Goal: Understand process/instructions

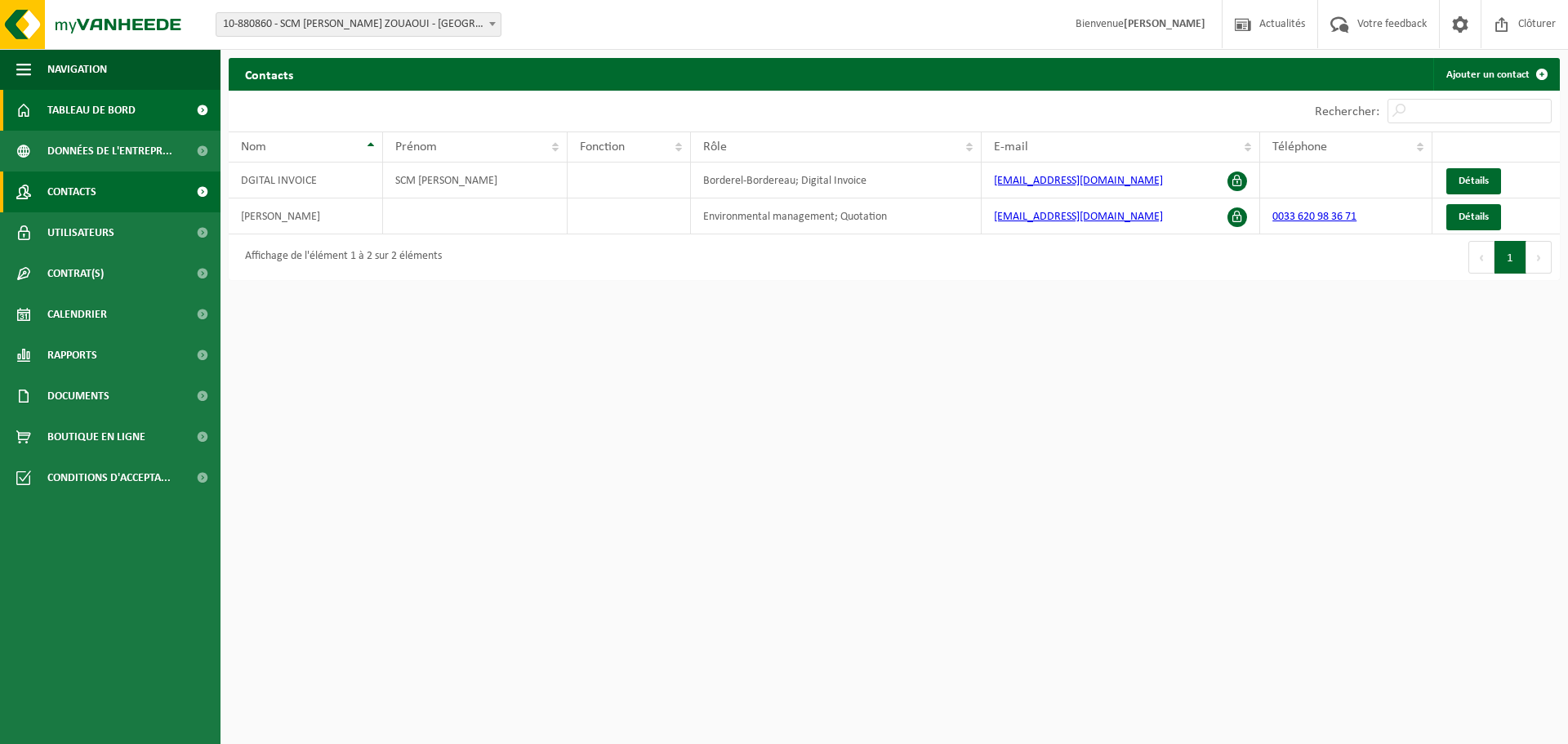
click at [109, 111] on span "Tableau de bord" at bounding box center [92, 109] width 88 height 40
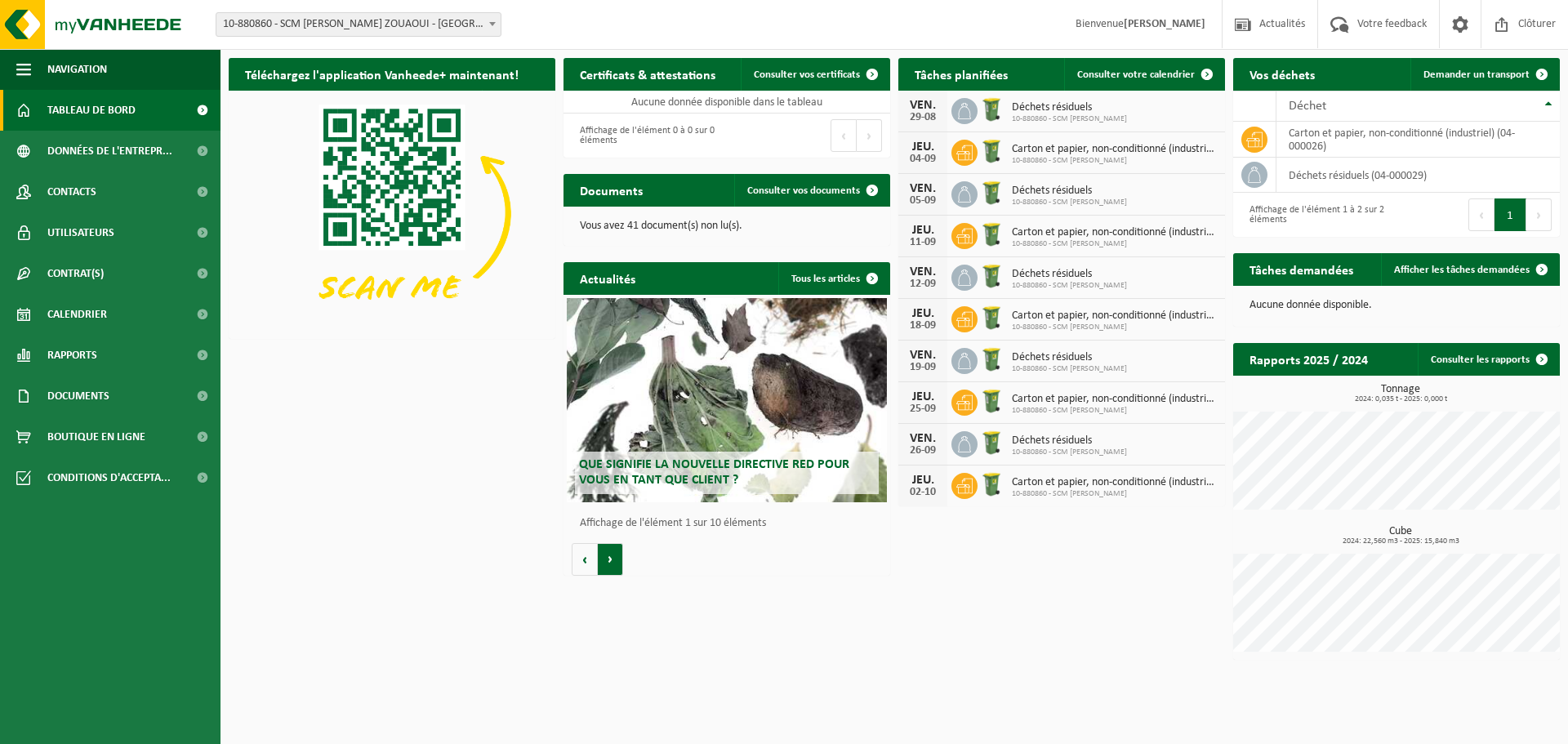
click at [607, 561] on button "Volgende" at bounding box center [610, 559] width 25 height 32
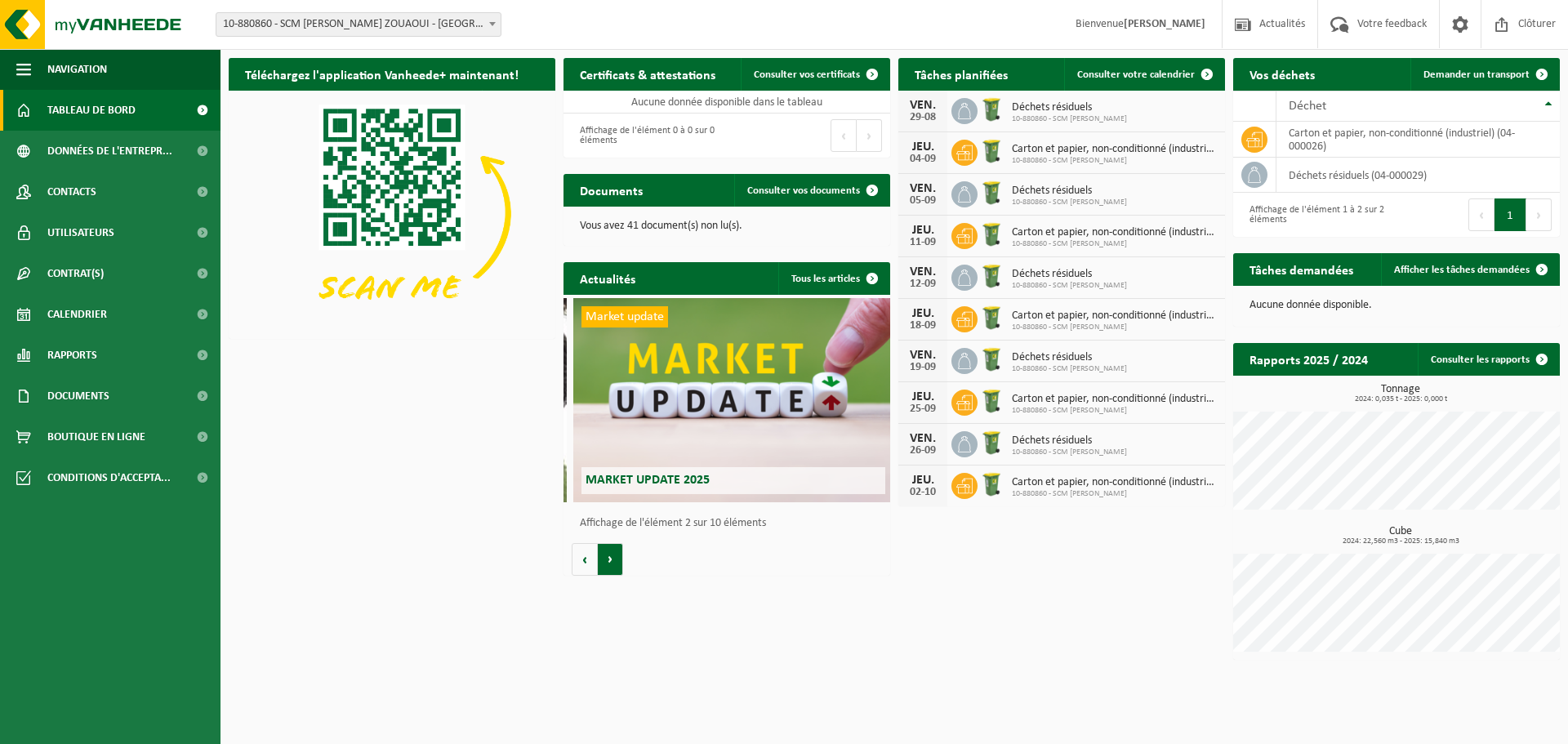
scroll to position [0, 327]
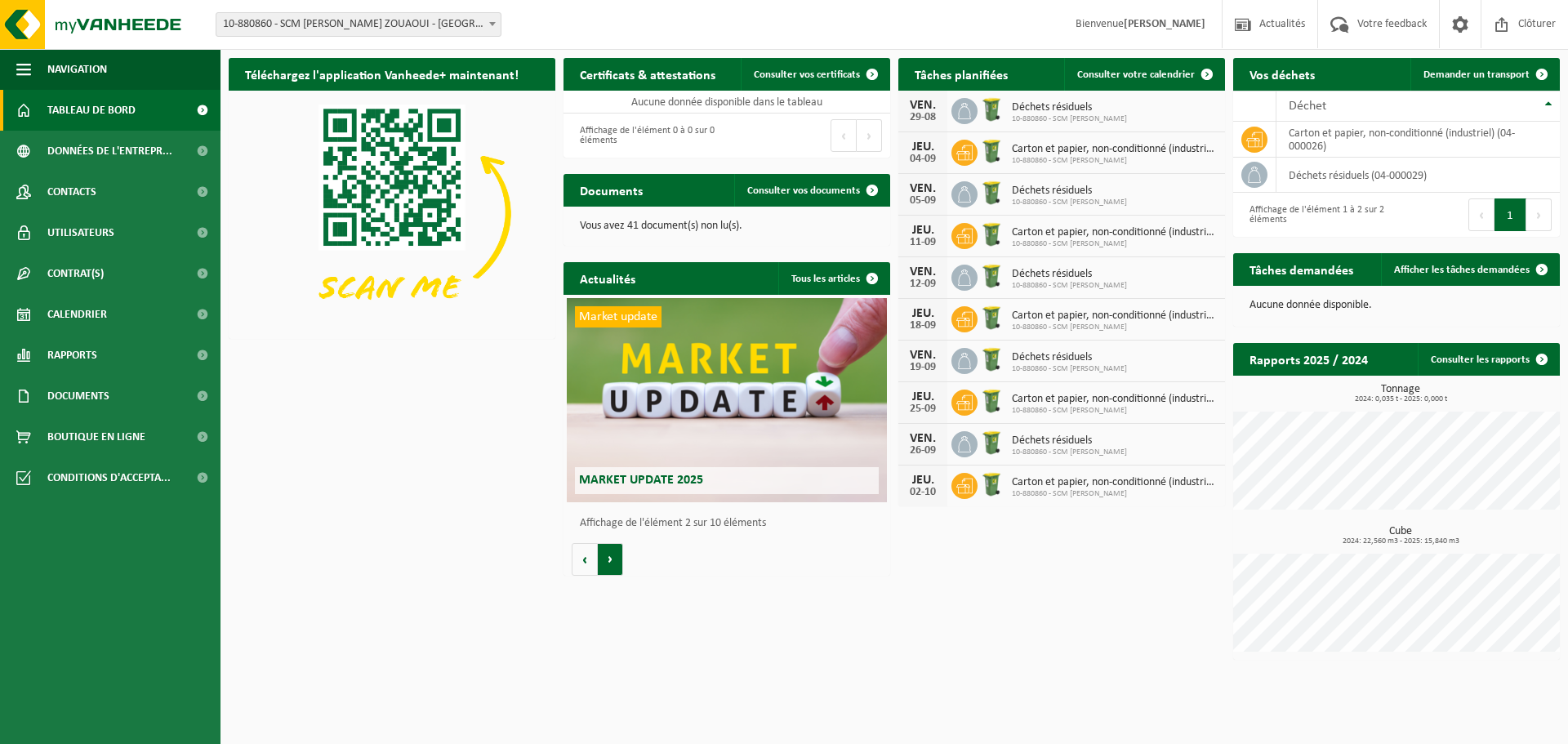
click at [607, 561] on button "Volgende" at bounding box center [610, 559] width 25 height 32
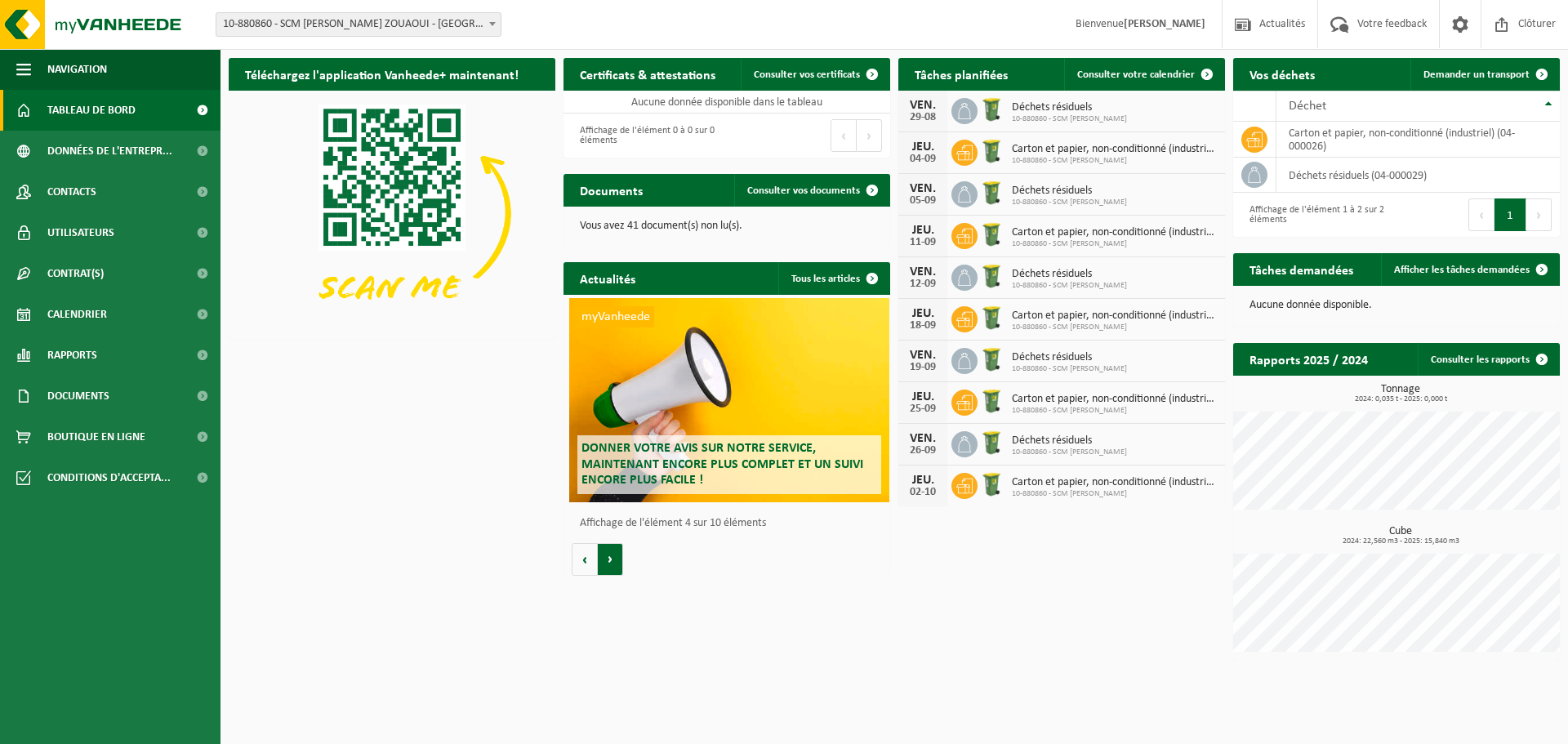
scroll to position [0, 980]
click at [607, 560] on button "Volgende" at bounding box center [610, 559] width 25 height 32
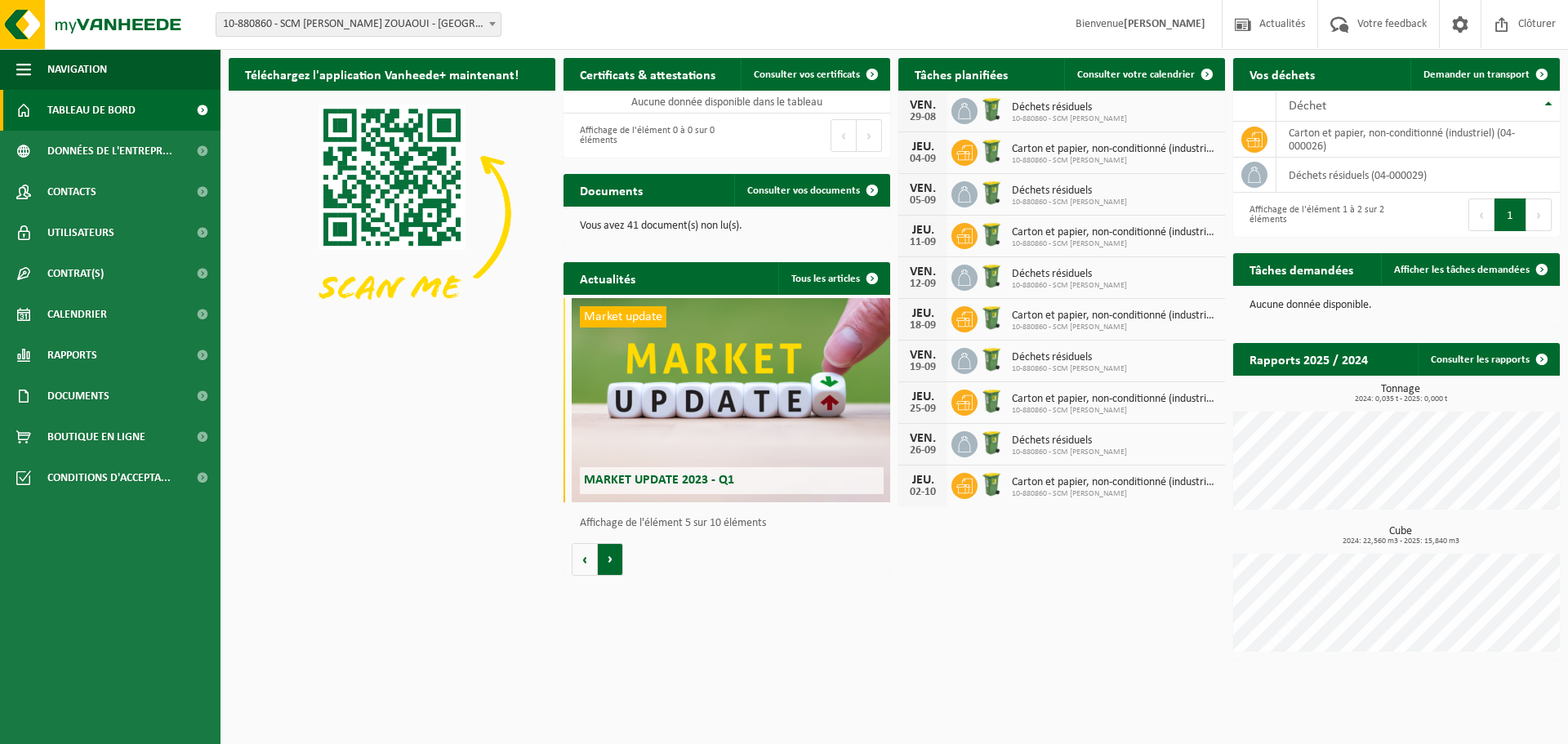
scroll to position [0, 1307]
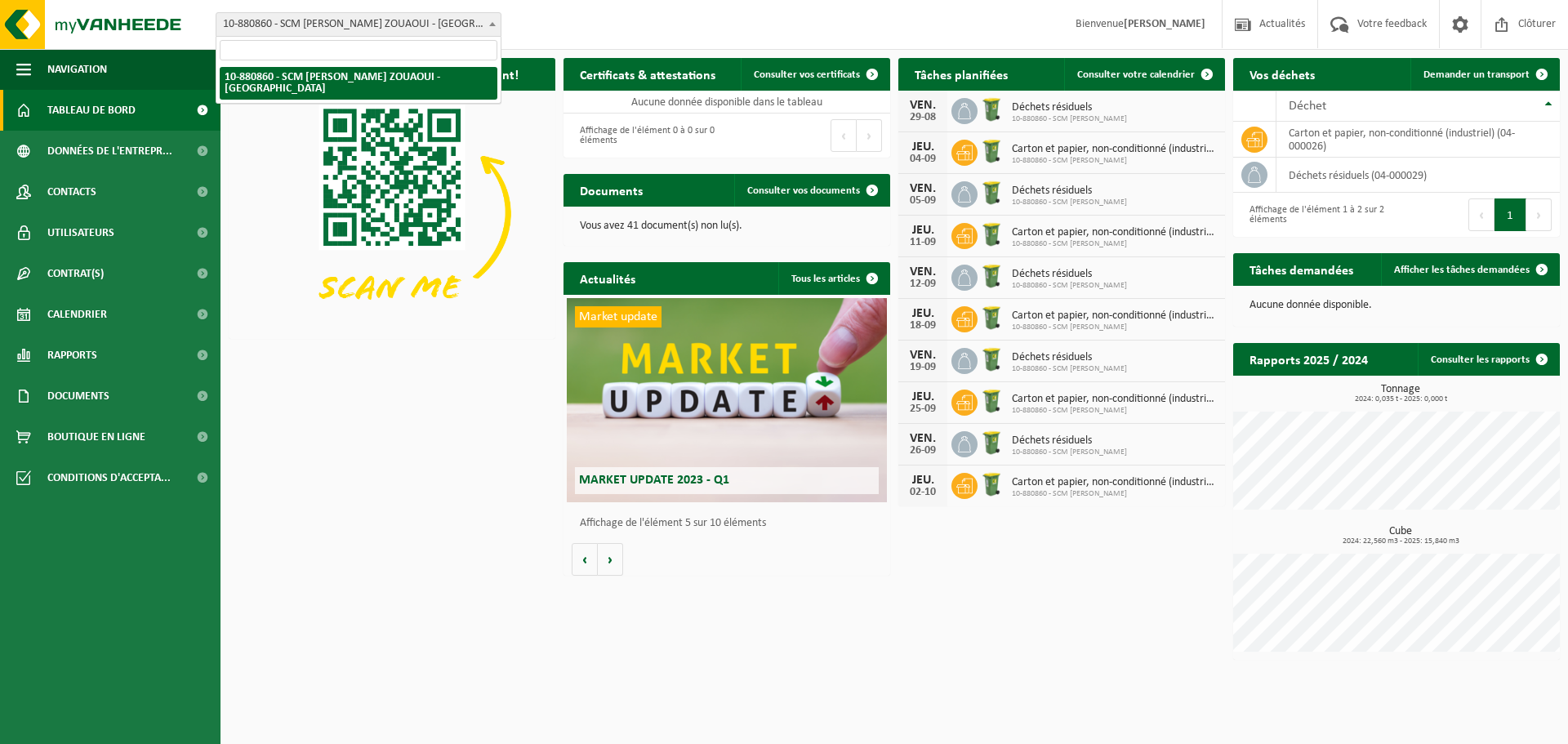
click at [500, 17] on span at bounding box center [492, 24] width 16 height 22
